Goal: Navigation & Orientation: Find specific page/section

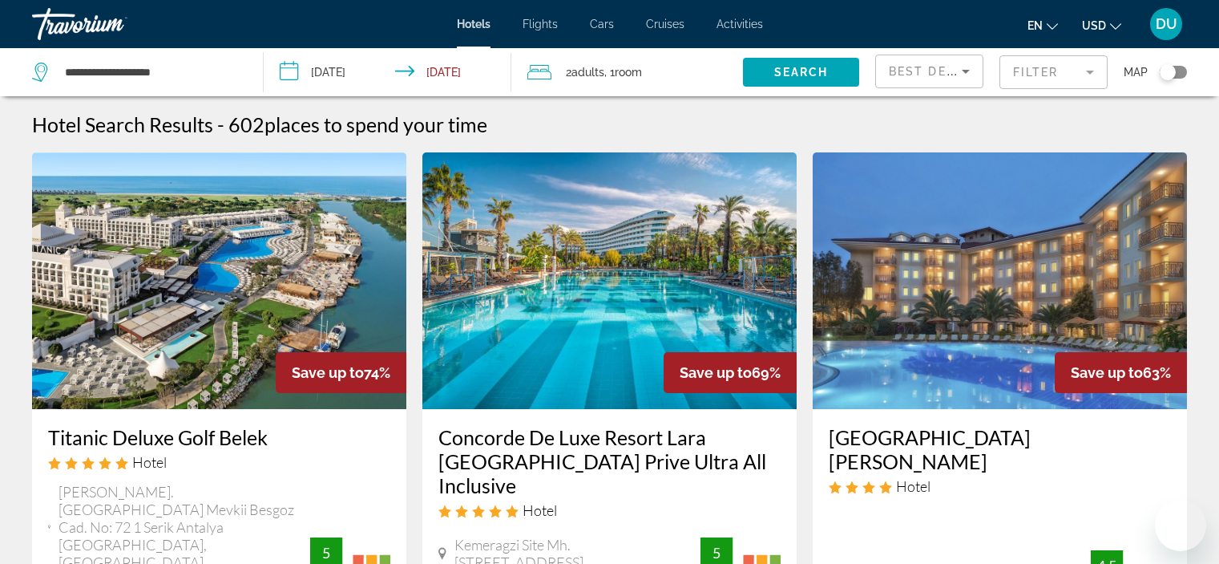
scroll to position [1433, 0]
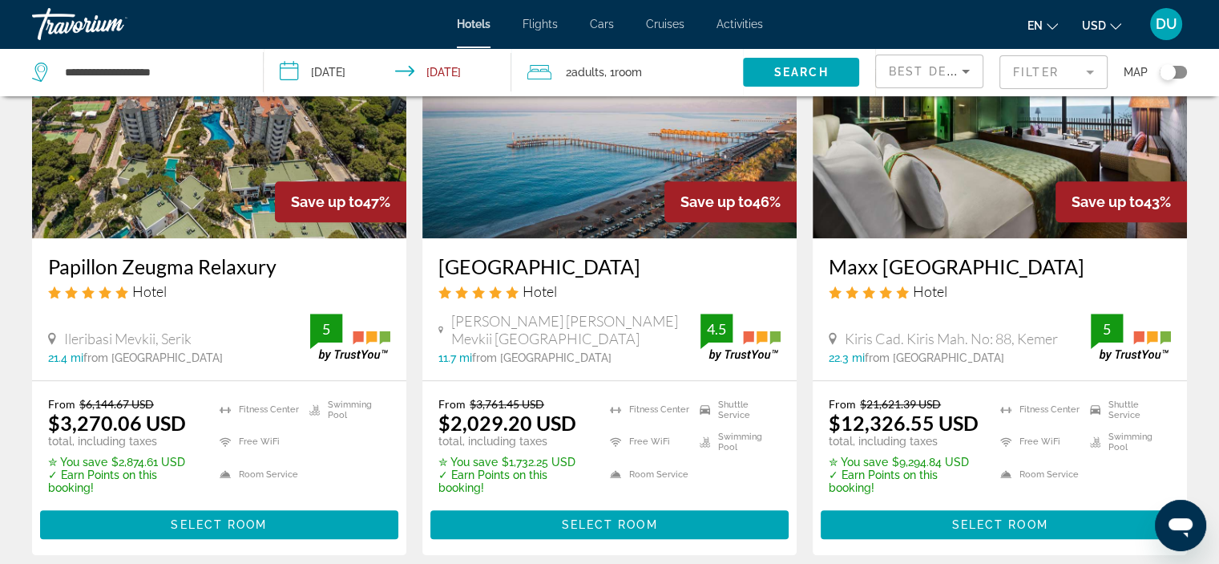
click at [1166, 19] on span "DU" at bounding box center [1167, 24] width 22 height 16
click at [1166, 22] on span "DU" at bounding box center [1167, 24] width 22 height 16
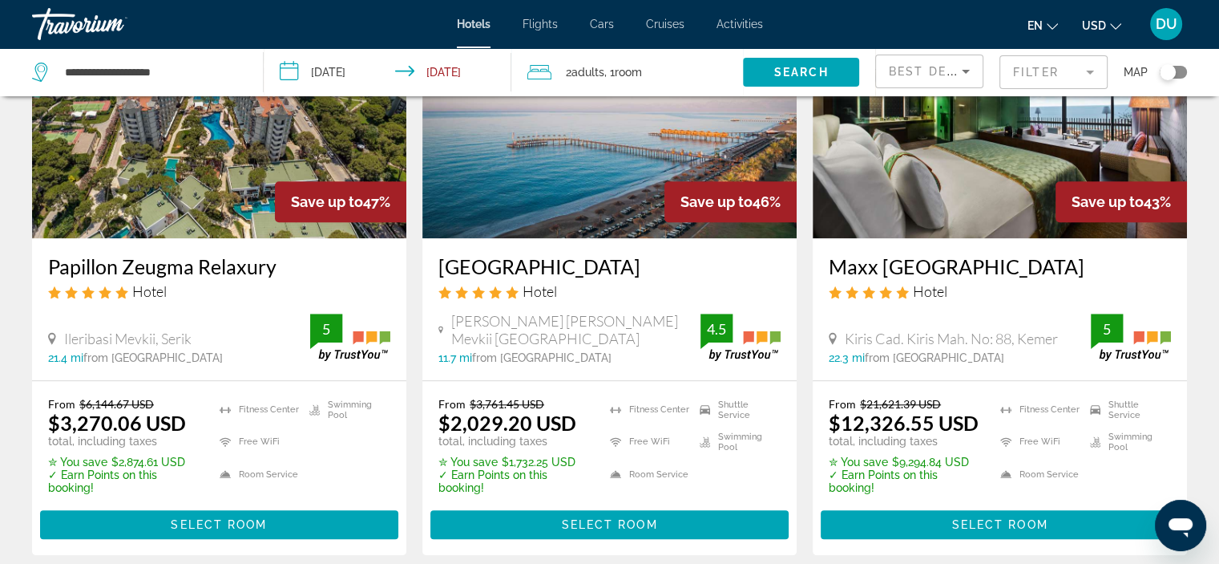
click at [1166, 22] on span "DU" at bounding box center [1167, 24] width 22 height 16
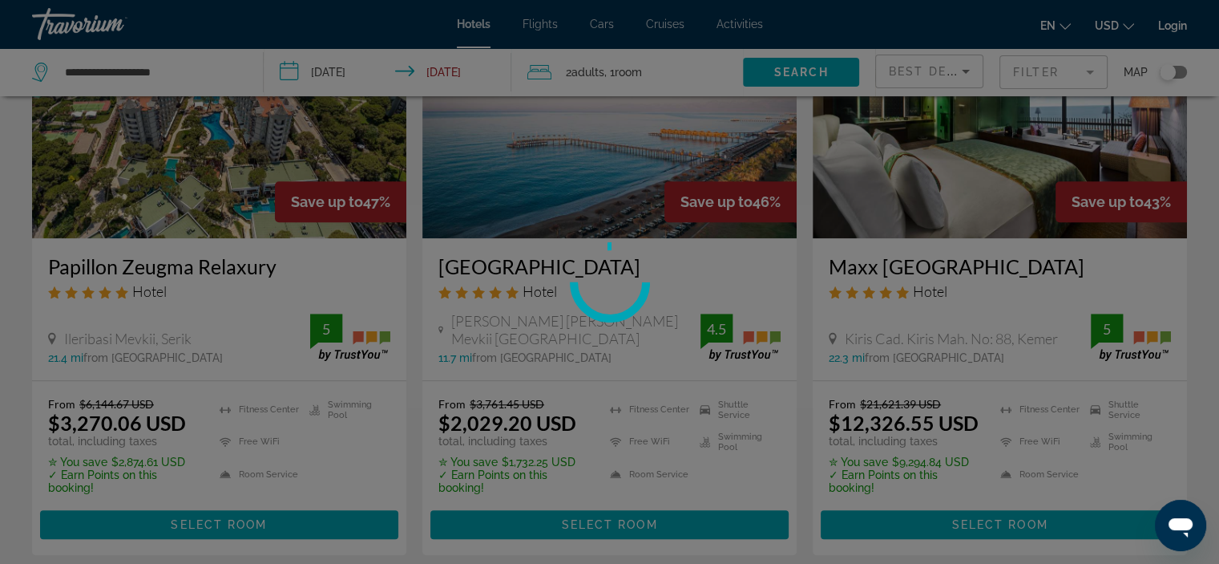
click at [1166, 22] on div at bounding box center [609, 282] width 1219 height 564
